Goal: Navigation & Orientation: Find specific page/section

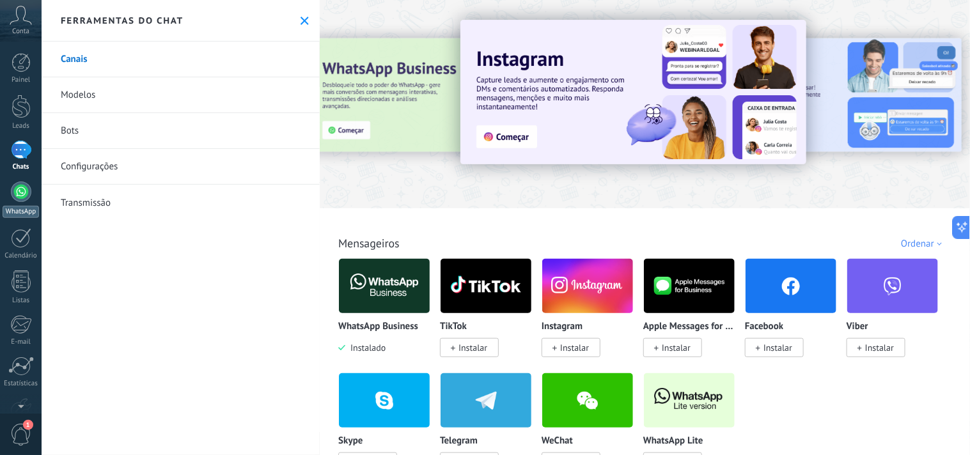
click at [24, 189] on div at bounding box center [21, 192] width 20 height 20
